Goal: Transaction & Acquisition: Purchase product/service

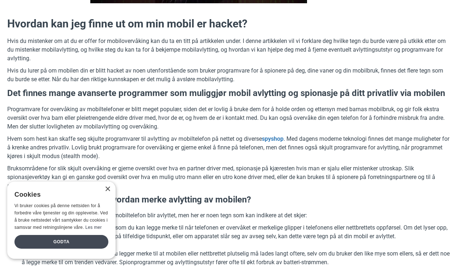
click at [73, 244] on div "Godta" at bounding box center [61, 242] width 94 height 14
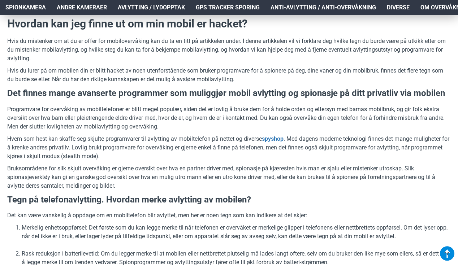
scroll to position [284, 0]
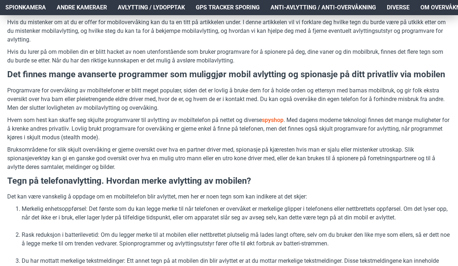
click at [273, 120] on link "spyshop" at bounding box center [273, 120] width 22 height 9
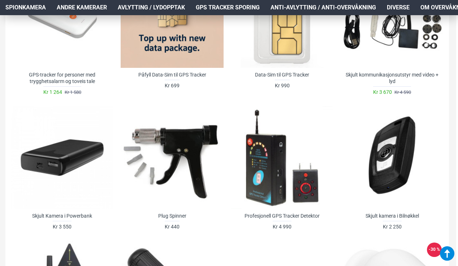
scroll to position [315, 3]
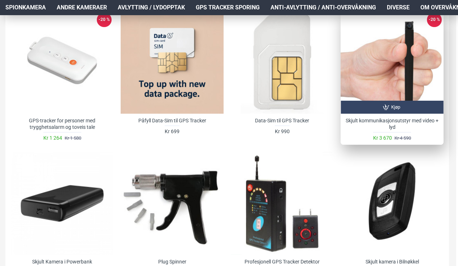
click at [376, 72] on div at bounding box center [392, 62] width 103 height 103
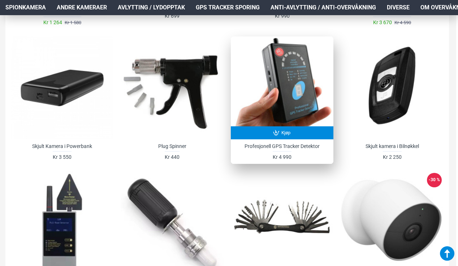
scroll to position [428, 3]
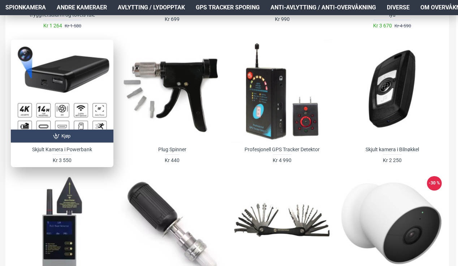
click at [80, 90] on div at bounding box center [62, 91] width 103 height 103
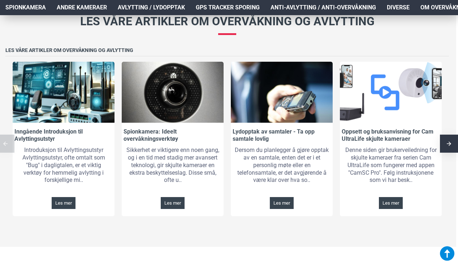
scroll to position [1009, 3]
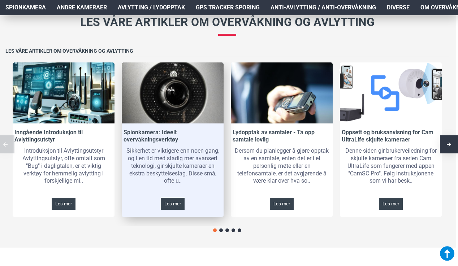
click at [186, 105] on link at bounding box center [173, 93] width 102 height 61
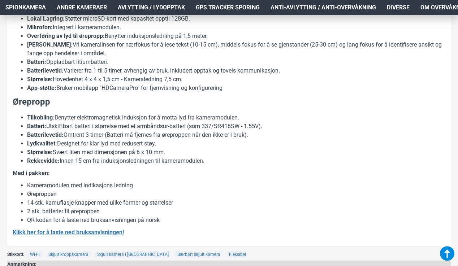
scroll to position [1617, 2]
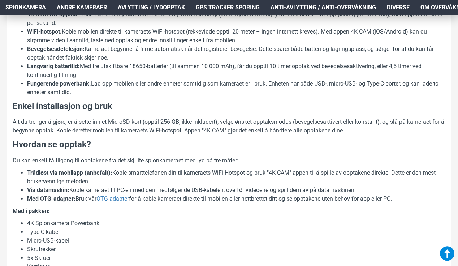
scroll to position [486, 1]
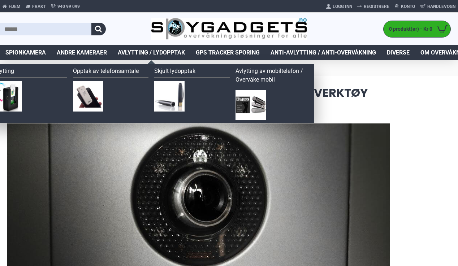
click at [169, 92] on img at bounding box center [169, 96] width 30 height 30
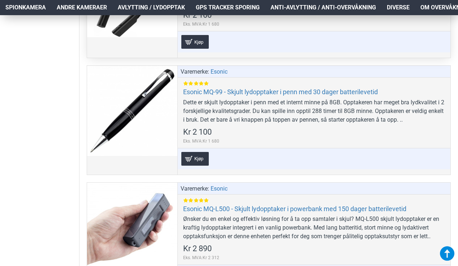
scroll to position [518, 1]
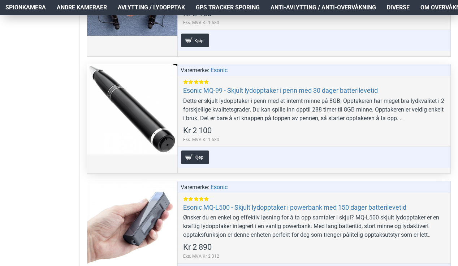
click at [162, 106] on div at bounding box center [132, 109] width 90 height 90
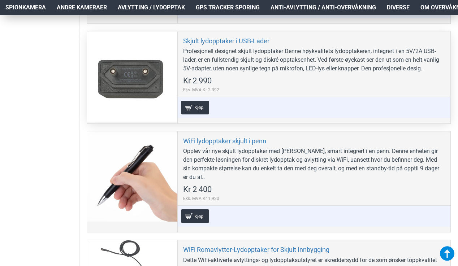
scroll to position [1473, 1]
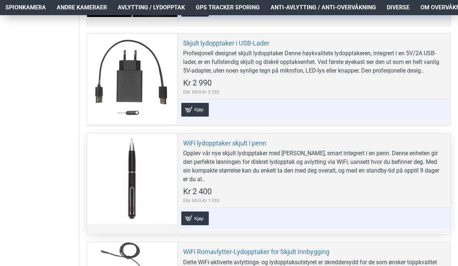
click at [148, 167] on div at bounding box center [132, 179] width 90 height 90
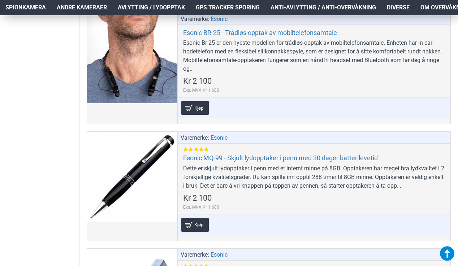
scroll to position [450, 1]
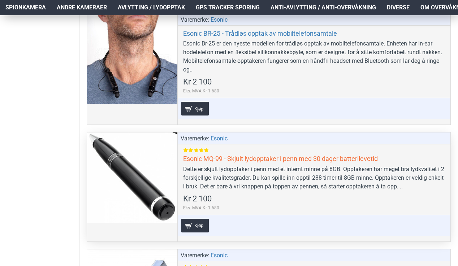
click at [250, 159] on link "Esonic MQ-99 - Skjult lydopptaker i penn med 30 dager batterilevetid" at bounding box center [280, 159] width 195 height 8
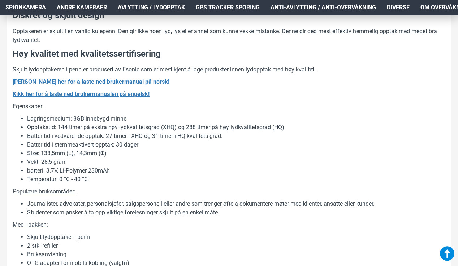
scroll to position [638, 2]
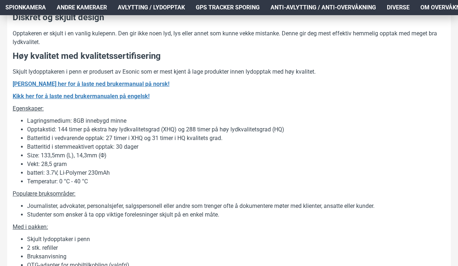
click at [275, 182] on li "Temperatur: 0 °C - 40 °C" at bounding box center [236, 181] width 418 height 9
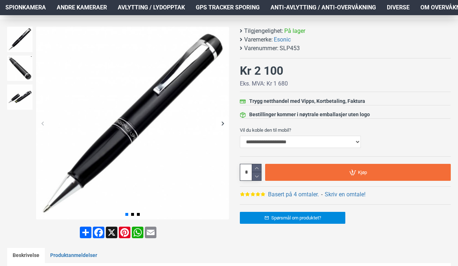
scroll to position [111, 2]
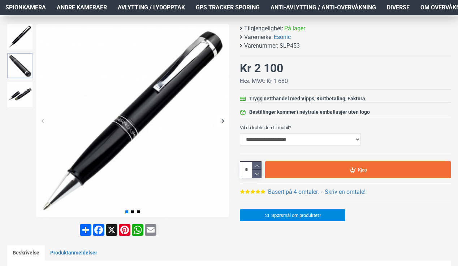
click at [16, 64] on img at bounding box center [19, 65] width 25 height 25
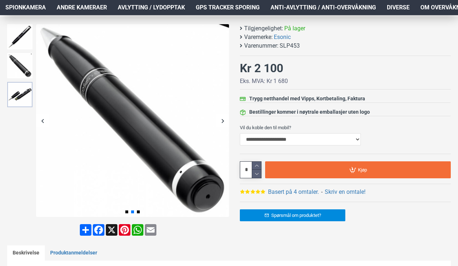
click at [17, 87] on img at bounding box center [19, 94] width 25 height 25
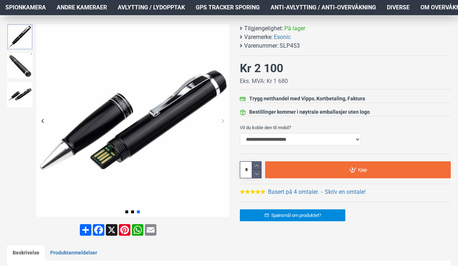
click at [21, 37] on img at bounding box center [19, 36] width 25 height 25
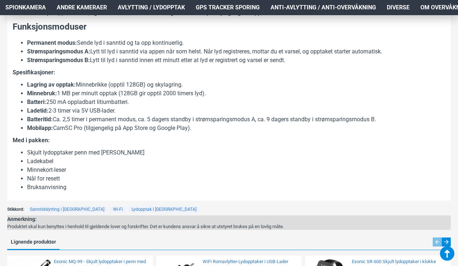
scroll to position [496, 2]
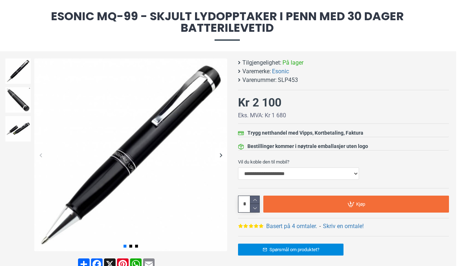
scroll to position [76, 2]
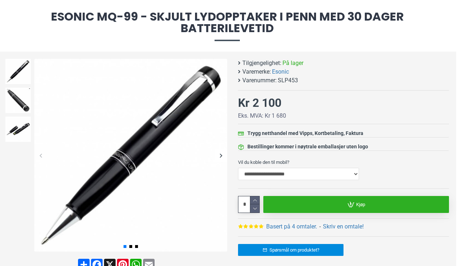
click at [362, 211] on link "Kjøp" at bounding box center [356, 204] width 186 height 17
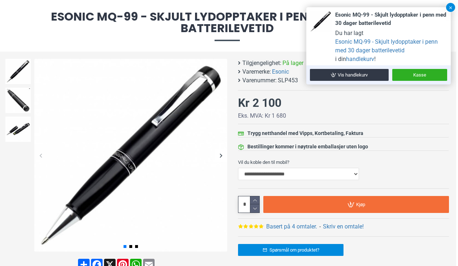
click at [448, 8] on button at bounding box center [450, 7] width 9 height 9
